Goal: Navigation & Orientation: Find specific page/section

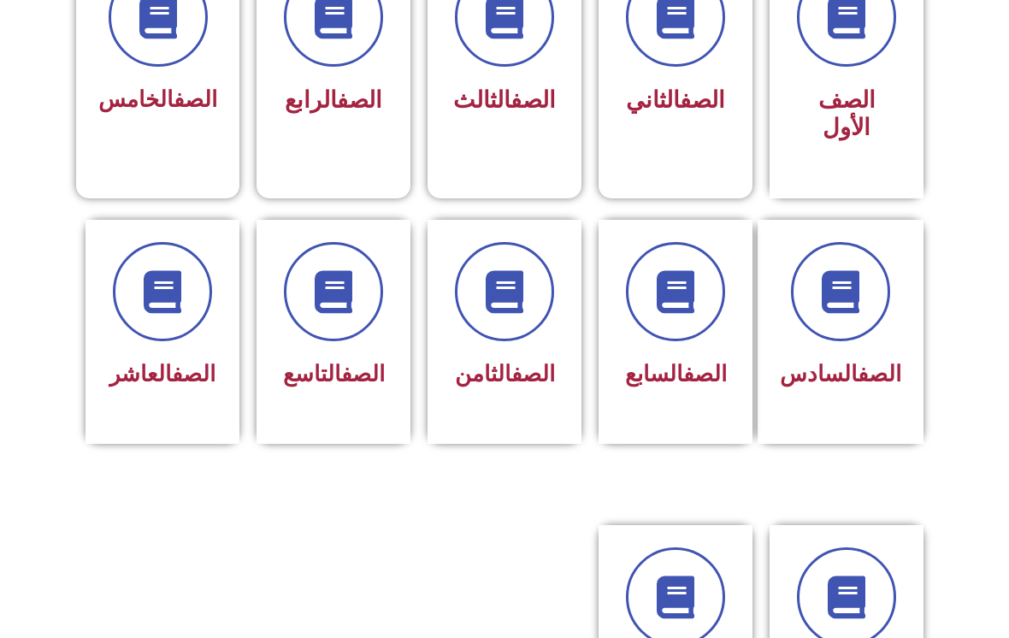
scroll to position [535, 0]
click at [523, 384] on link "الصف" at bounding box center [533, 373] width 44 height 26
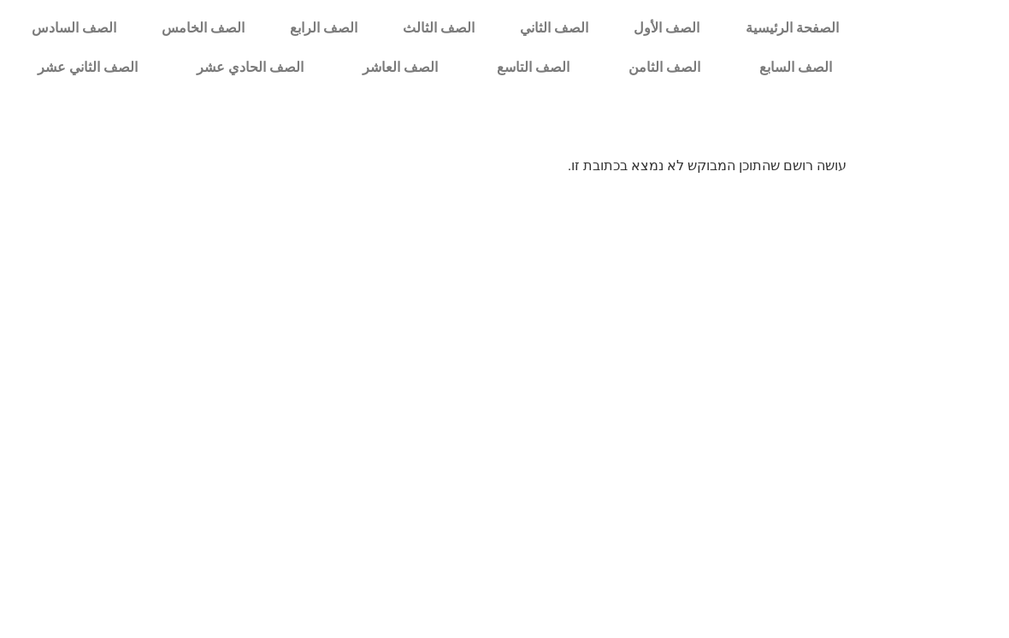
click at [668, 70] on link "الصف الثامن" at bounding box center [664, 67] width 131 height 39
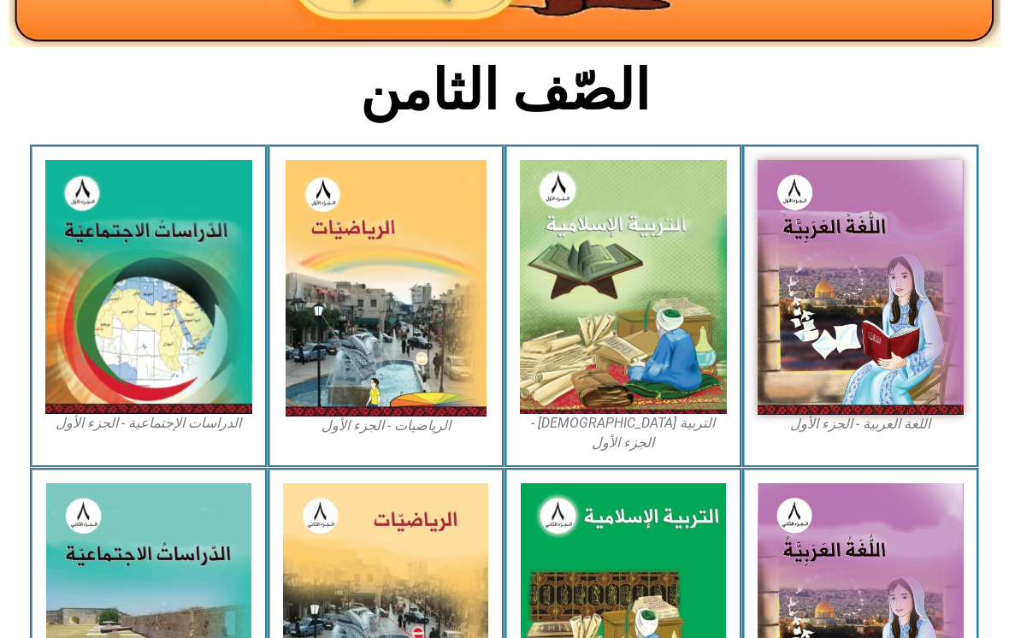
scroll to position [379, 0]
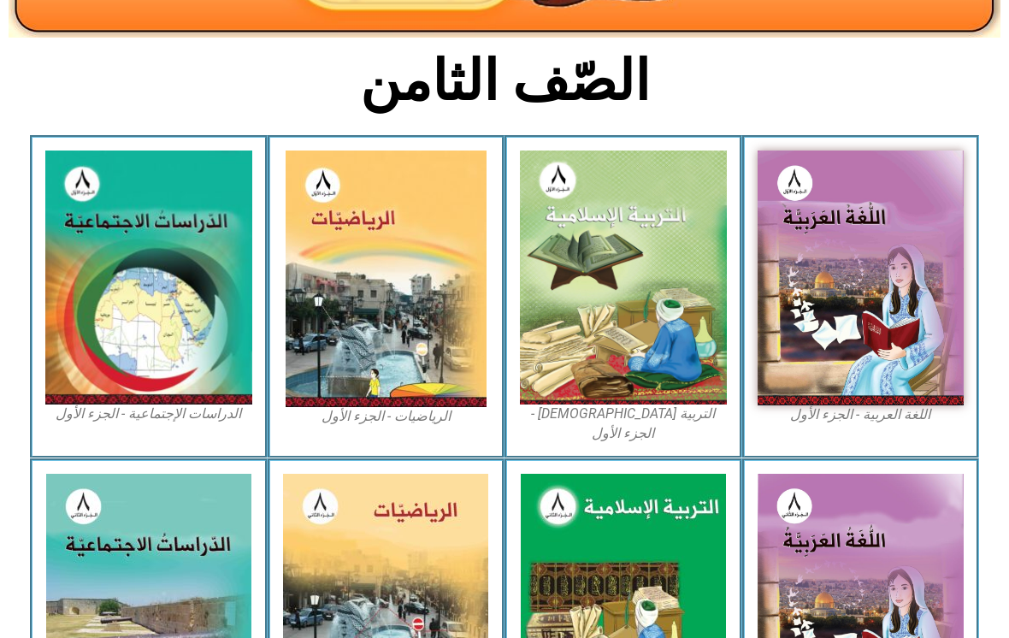
click at [676, 339] on img at bounding box center [623, 278] width 207 height 254
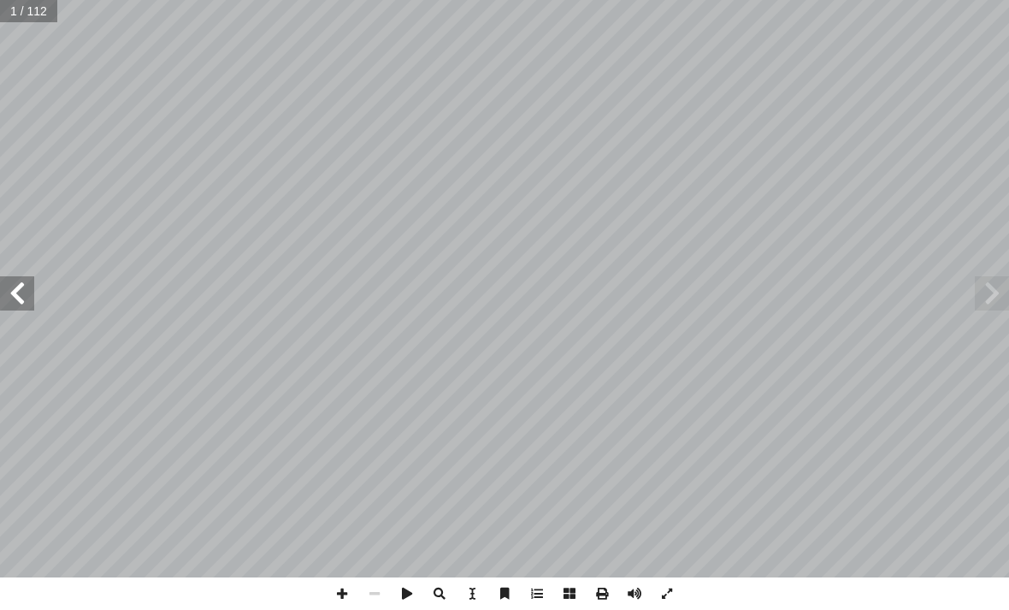
click at [983, 284] on span at bounding box center [992, 293] width 34 height 34
click at [30, 291] on span at bounding box center [17, 293] width 34 height 34
click at [975, 288] on span at bounding box center [992, 293] width 34 height 34
click at [103, 265] on div "٩ ني � ّ الث ُ س ر َّ الد هداف: أ ال� يكونوا قادرين على: ْ ن أ ا ِ رس ّ الد ِ ة…" at bounding box center [304, 289] width 402 height 520
